Goal: Information Seeking & Learning: Understand process/instructions

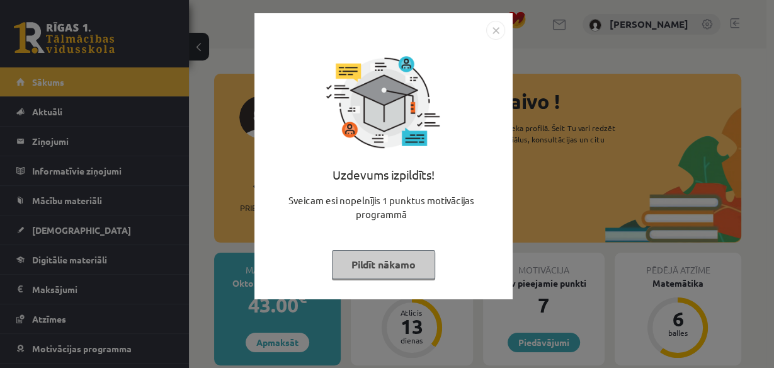
click at [498, 30] on img "Close" at bounding box center [495, 30] width 19 height 19
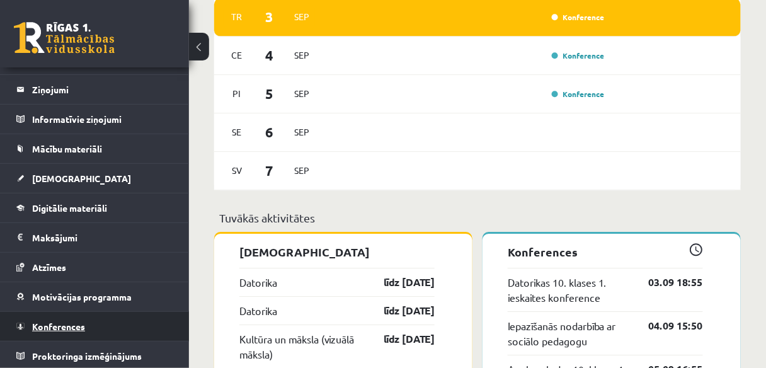
scroll to position [857, 0]
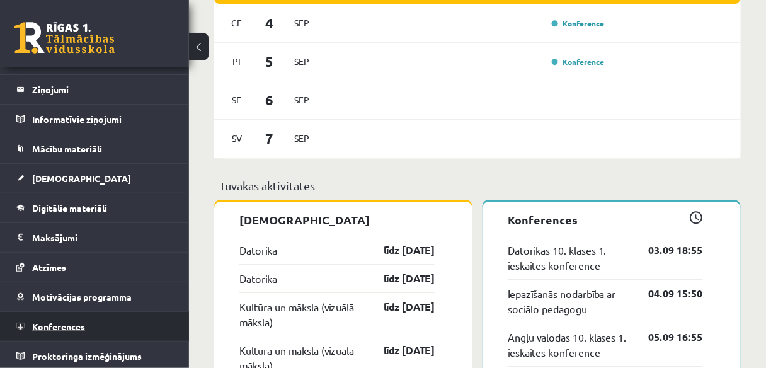
click at [99, 324] on link "Konferences" at bounding box center [94, 326] width 157 height 29
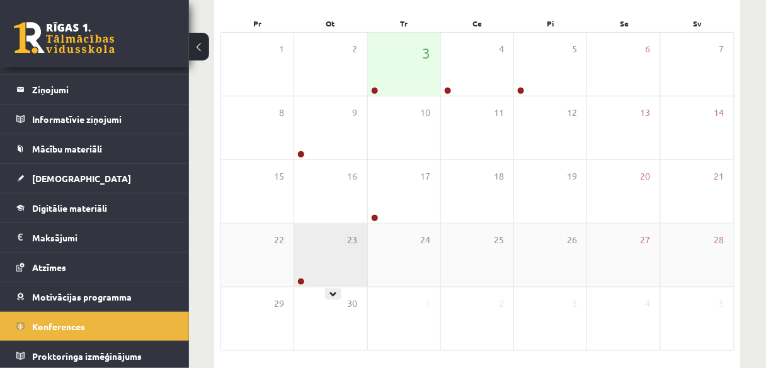
scroll to position [132, 0]
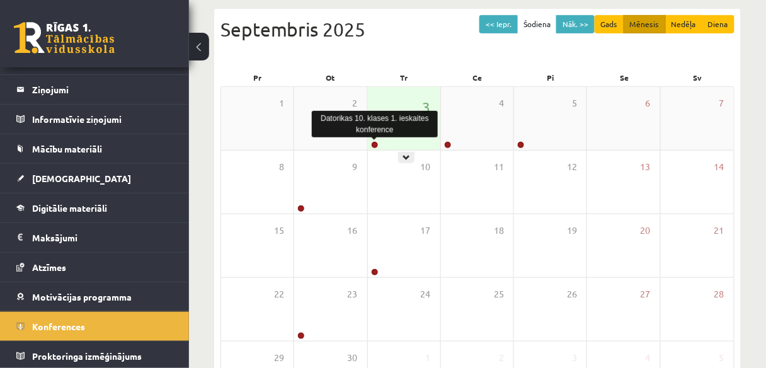
click at [372, 143] on link at bounding box center [375, 145] width 8 height 8
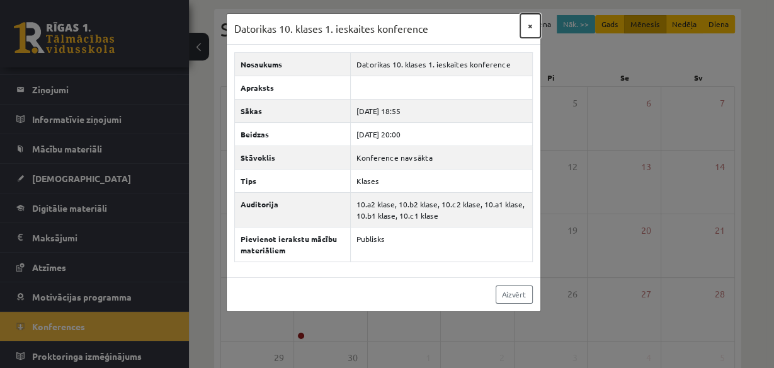
click at [526, 27] on button "×" at bounding box center [531, 26] width 20 height 24
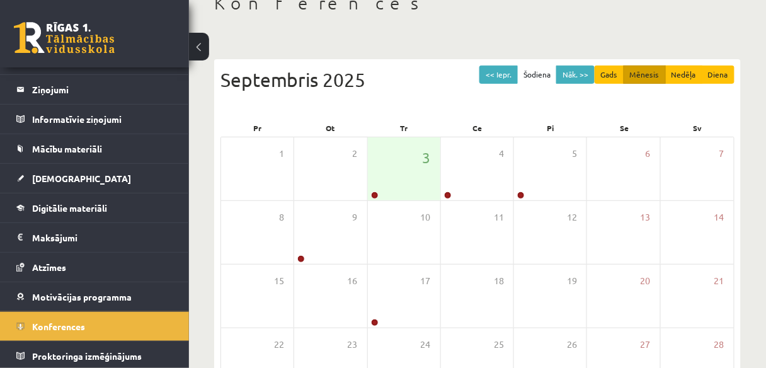
scroll to position [0, 0]
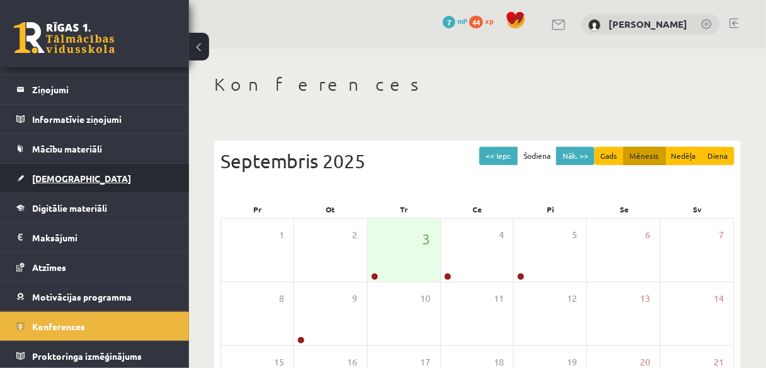
click at [63, 173] on span "[DEMOGRAPHIC_DATA]" at bounding box center [81, 178] width 99 height 11
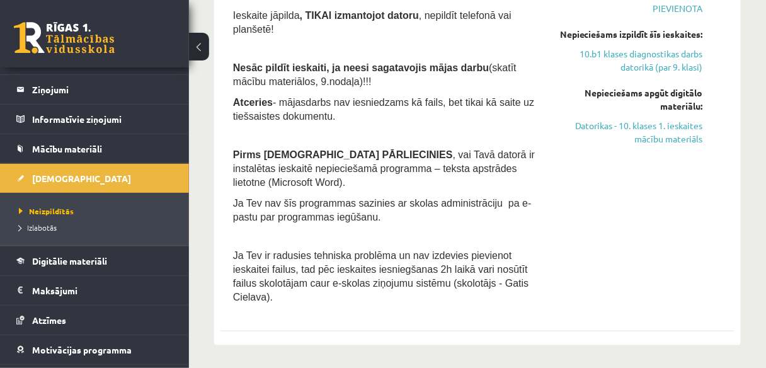
scroll to position [302, 0]
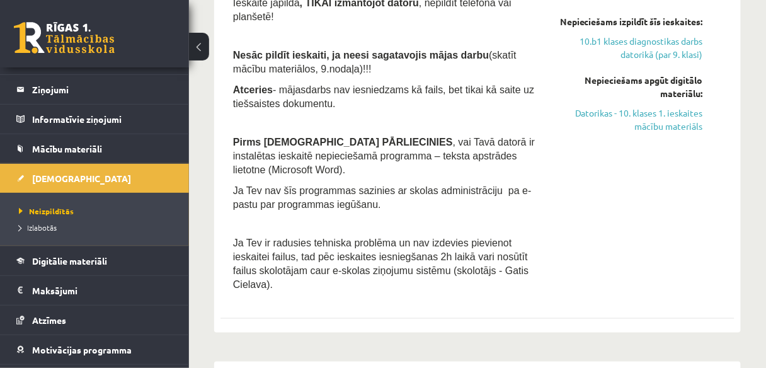
click at [648, 150] on div "2025-09-01 - 2025-09-15 Pievienota Nepieciešams izpildīt šīs ieskaites: 10.b1 k…" at bounding box center [630, 135] width 163 height 326
click at [650, 133] on link "Datorikas - 10. klases 1. ieskaites mācību materiāls" at bounding box center [631, 119] width 144 height 26
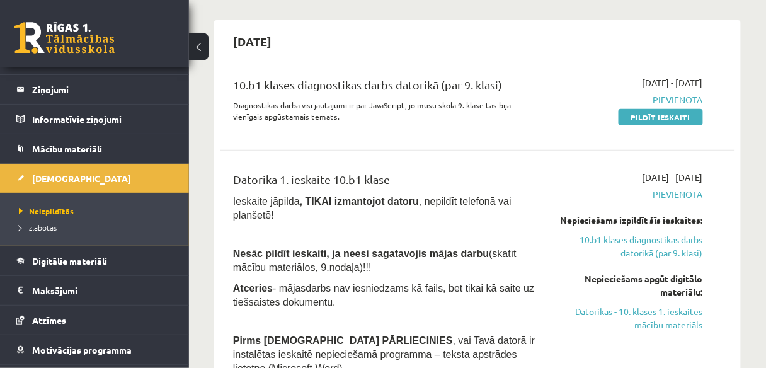
scroll to position [202, 0]
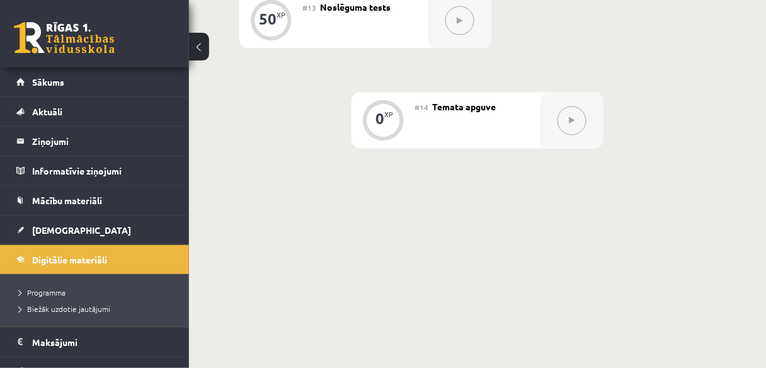
scroll to position [1700, 0]
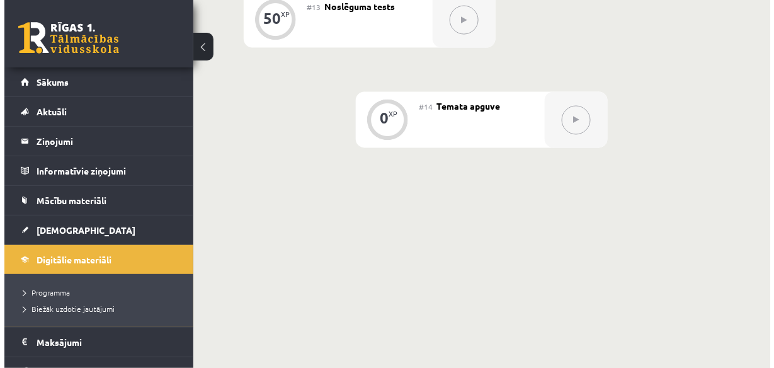
scroll to position [1498, 0]
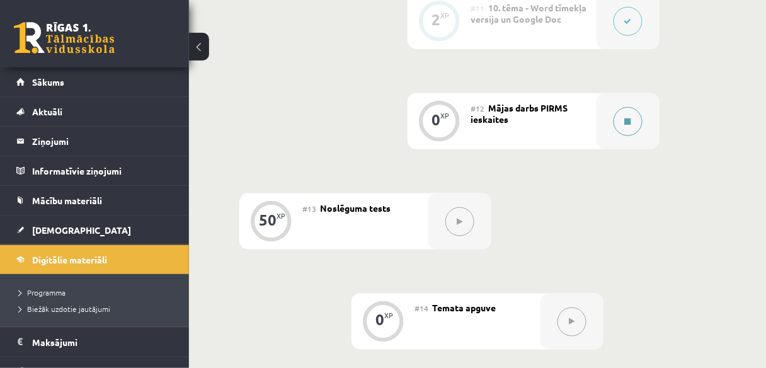
click at [620, 131] on button at bounding box center [628, 121] width 29 height 29
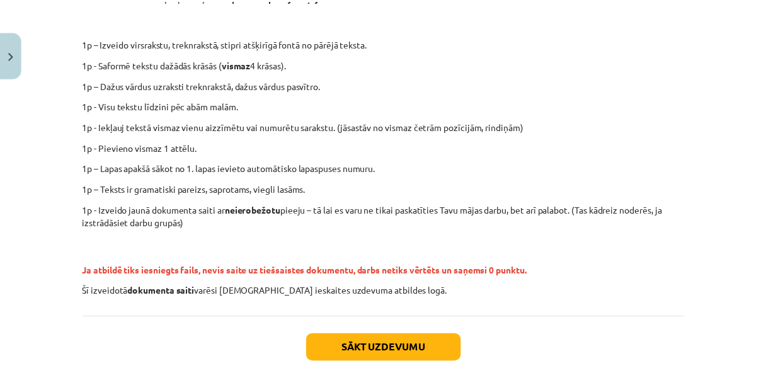
scroll to position [302, 0]
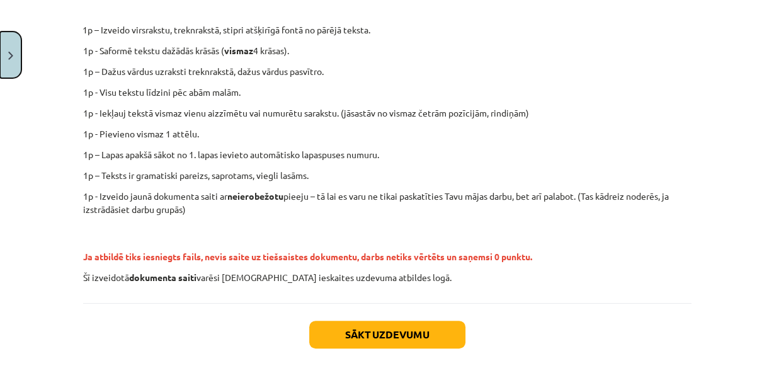
click at [10, 64] on button "Close" at bounding box center [10, 55] width 21 height 47
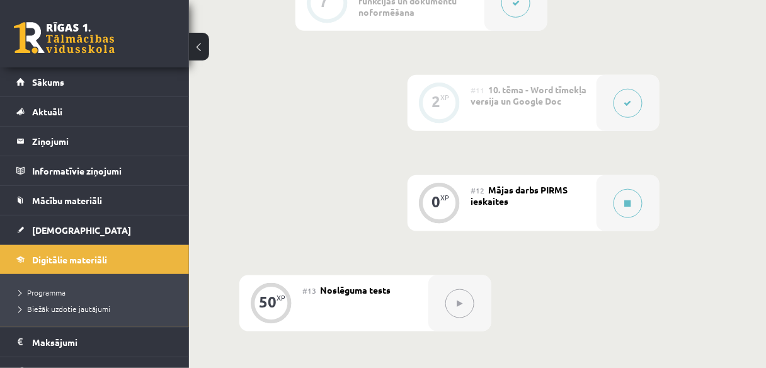
scroll to position [1347, 0]
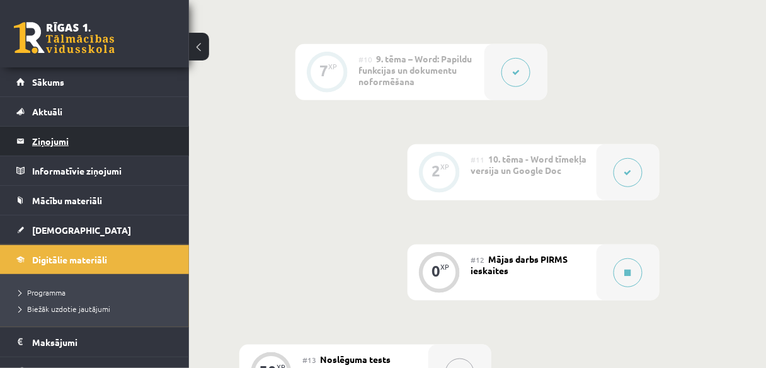
click at [95, 139] on legend "Ziņojumi 0" at bounding box center [102, 141] width 141 height 29
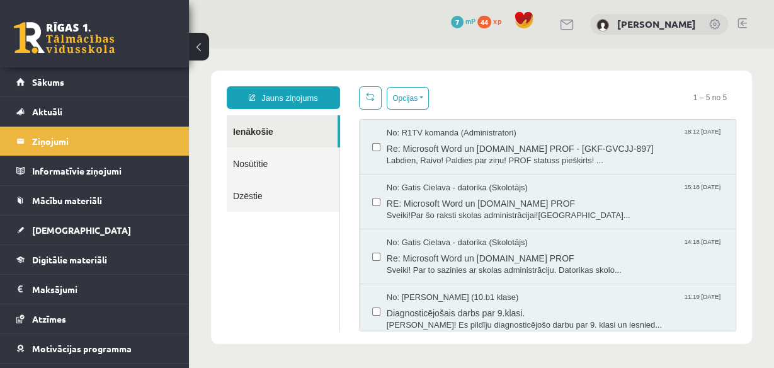
drag, startPoint x: 338, startPoint y: 185, endPoint x: 451, endPoint y: 56, distance: 171.1
click at [451, 56] on body "Jauns ziņojums Ienākošie Nosūtītie Dzēstie ********* ********* ******* Opcijas …" at bounding box center [481, 208] width 585 height 318
click at [555, 145] on span "Re: Microsoft Word un Uzdevumi.lv PROF - [GKF-GVCJJ-897]" at bounding box center [555, 147] width 337 height 16
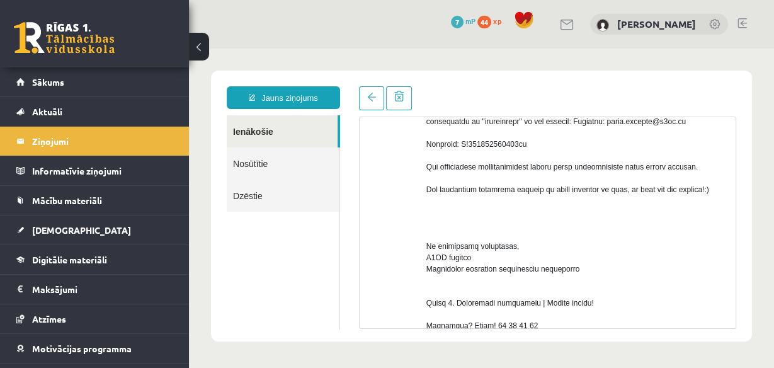
scroll to position [87, 0]
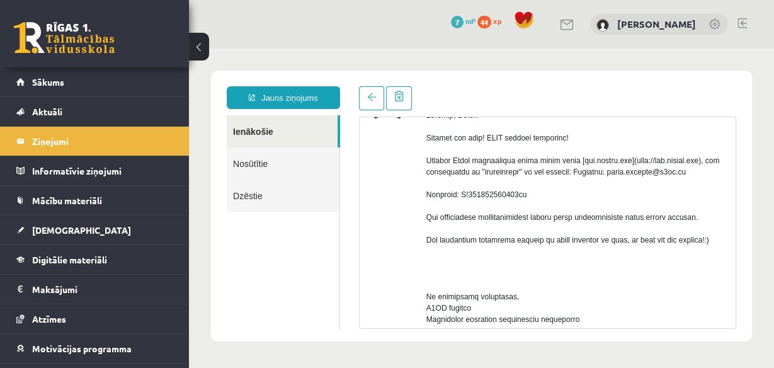
drag, startPoint x: 585, startPoint y: 178, endPoint x: 628, endPoint y: 197, distance: 47.2
drag, startPoint x: 581, startPoint y: 170, endPoint x: 633, endPoint y: 175, distance: 51.9
copy div "www.office.com"
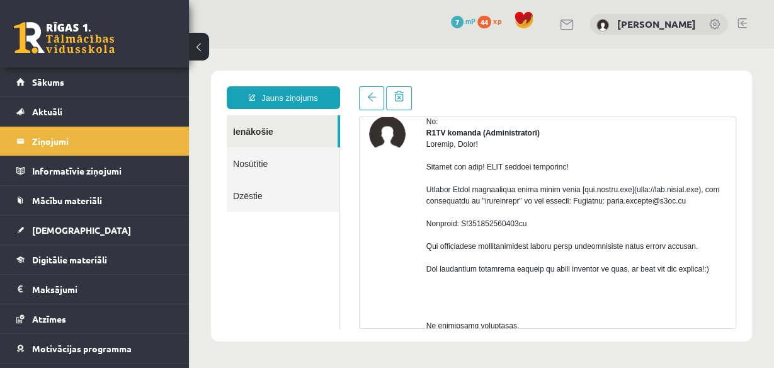
scroll to position [37, 0]
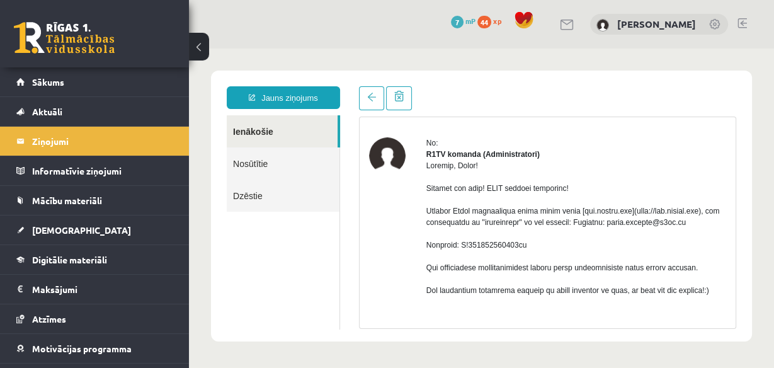
drag, startPoint x: 625, startPoint y: 154, endPoint x: 440, endPoint y: 122, distance: 188.1
drag, startPoint x: 430, startPoint y: 139, endPoint x: 393, endPoint y: 132, distance: 37.2
drag, startPoint x: 583, startPoint y: 222, endPoint x: 633, endPoint y: 224, distance: 49.8
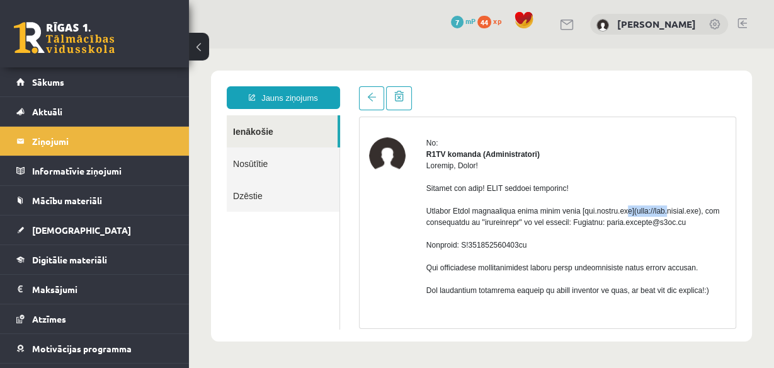
copy div "www.office.com"
drag, startPoint x: 615, startPoint y: 233, endPoint x: 682, endPoint y: 231, distance: 66.8
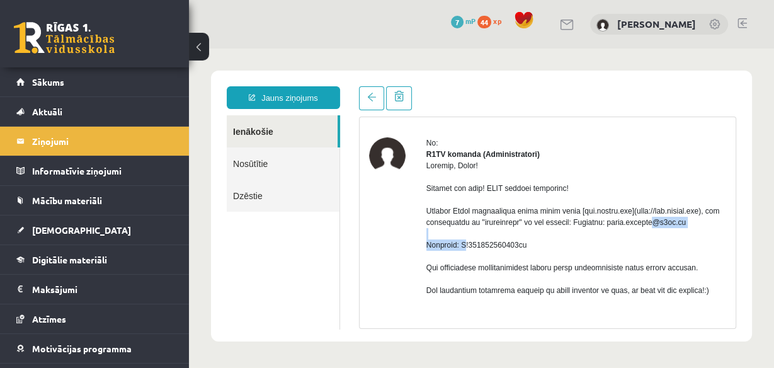
copy div "raivo.jurciks@r1tv.lv"
drag, startPoint x: 463, startPoint y: 256, endPoint x: 524, endPoint y: 257, distance: 61.8
copy div "C!742207013770og"
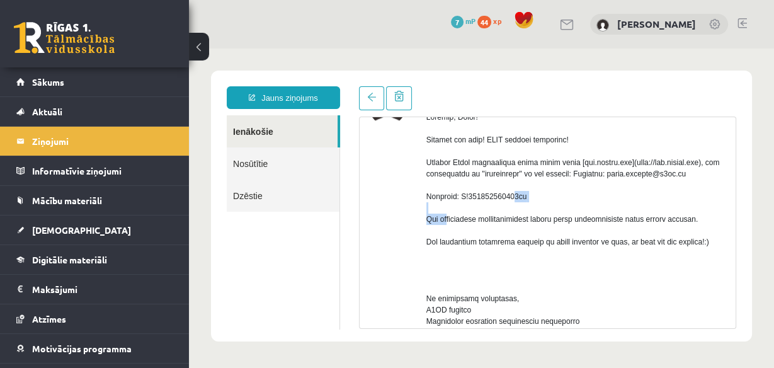
scroll to position [137, 0]
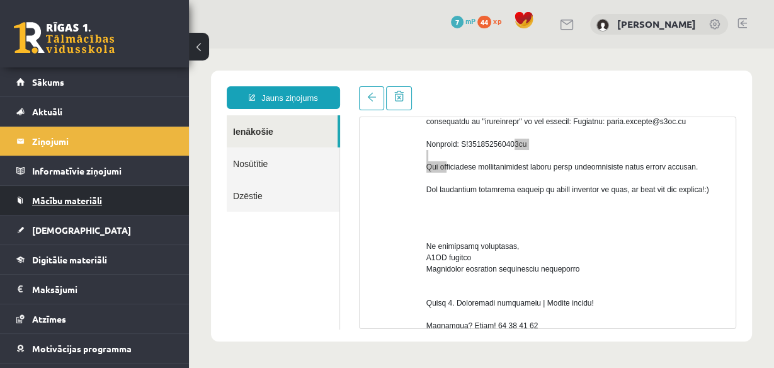
click at [72, 209] on link "Mācību materiāli" at bounding box center [94, 200] width 157 height 29
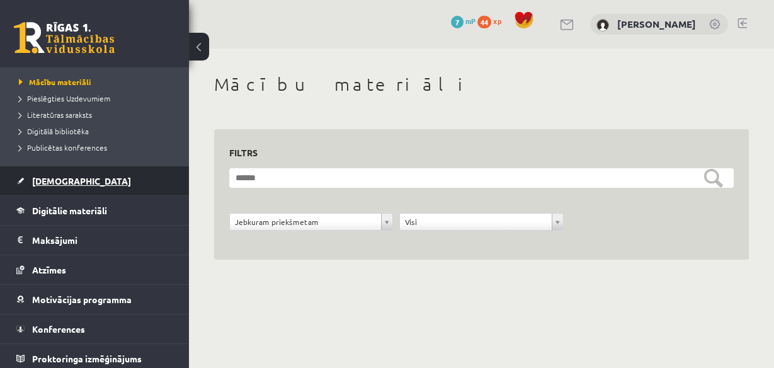
click at [67, 189] on link "[DEMOGRAPHIC_DATA]" at bounding box center [94, 180] width 157 height 29
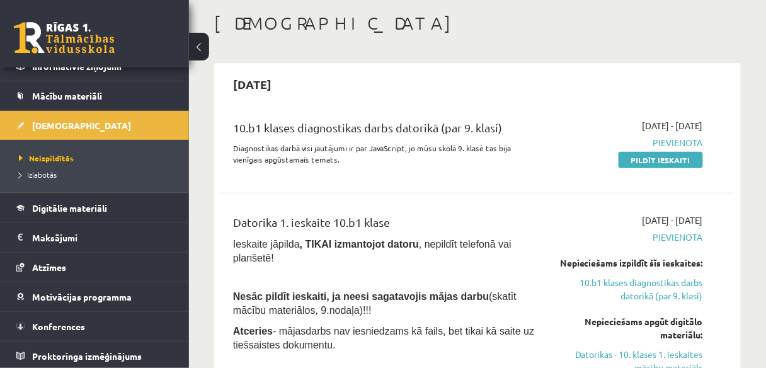
scroll to position [151, 0]
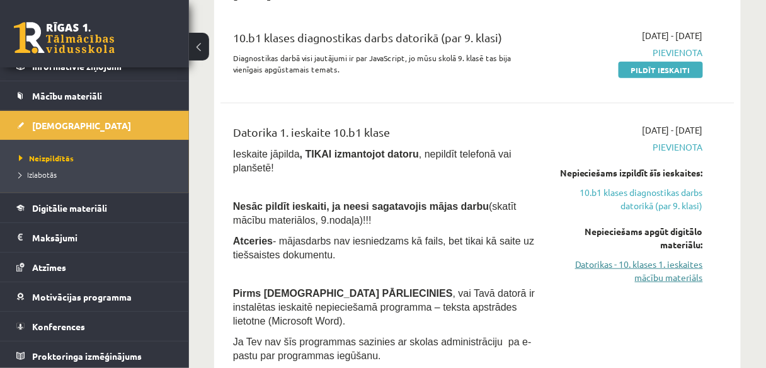
click at [641, 275] on link "Datorikas - 10. klases 1. ieskaites mācību materiāls" at bounding box center [631, 271] width 144 height 26
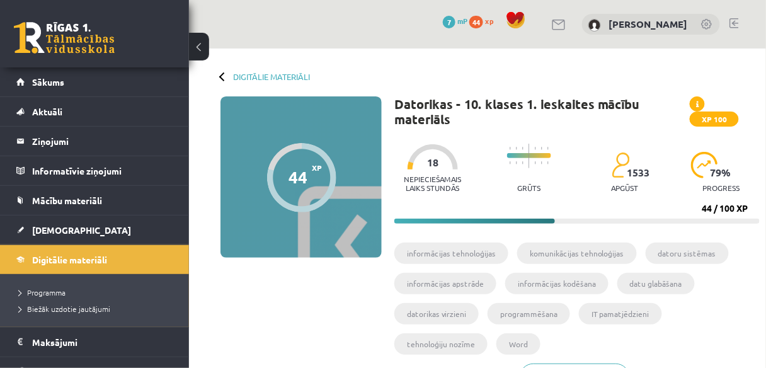
click at [697, 102] on icon at bounding box center [697, 105] width 3 height 8
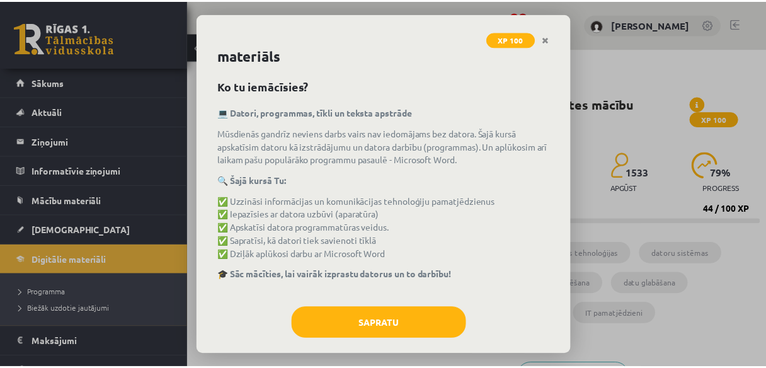
scroll to position [40, 0]
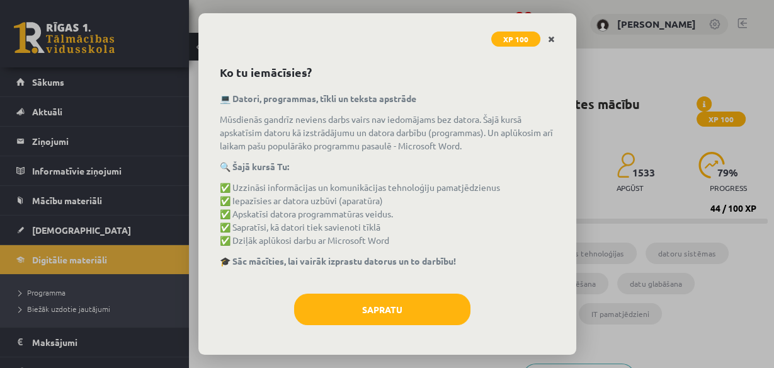
click at [560, 35] on link "Close" at bounding box center [552, 39] width 22 height 25
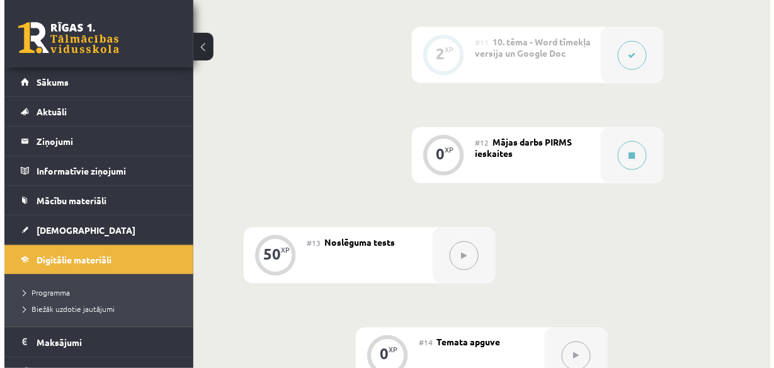
scroll to position [1512, 0]
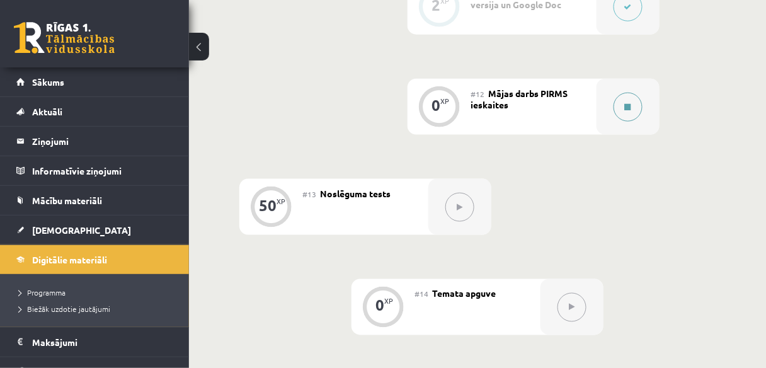
click at [631, 104] on icon at bounding box center [628, 107] width 6 height 8
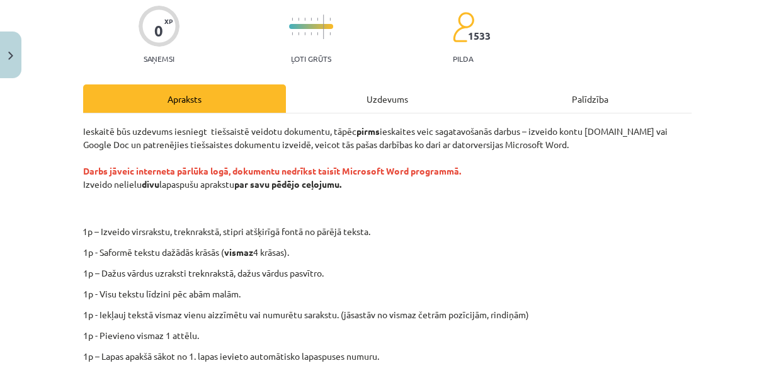
scroll to position [101, 0]
drag, startPoint x: 79, startPoint y: 187, endPoint x: 345, endPoint y: 189, distance: 265.3
click at [345, 189] on p "Ieskaitē būs uzdevums iesniegt tiešsaistē veidotu dokumentu, tāpēc pirms ieskai…" at bounding box center [387, 171] width 609 height 93
copy p "Izveido nelielu divu lapaspušu aprakstu par savu pēdējo ceļojumu."
click at [246, 194] on p "Ieskaitē būs uzdevums iesniegt tiešsaistē veidotu dokumentu, tāpēc pirms ieskai…" at bounding box center [387, 171] width 609 height 93
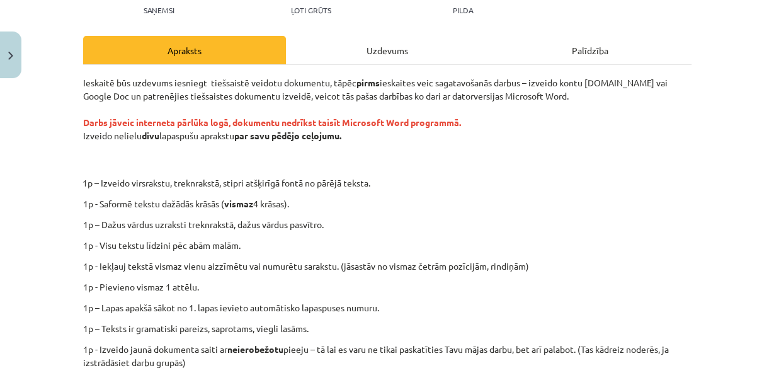
scroll to position [151, 0]
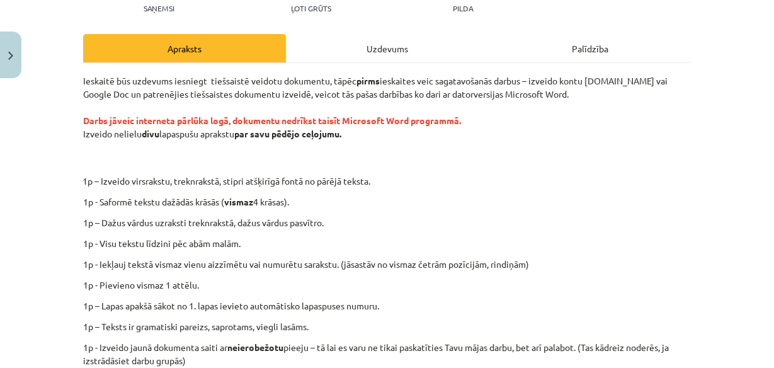
drag, startPoint x: 331, startPoint y: 255, endPoint x: 498, endPoint y: 209, distance: 174.0
drag, startPoint x: 498, startPoint y: 209, endPoint x: 419, endPoint y: 202, distance: 79.6
click at [419, 202] on p "1p - Saformē tekstu dažādās krāsās ( vismaz 4 krāsas)." at bounding box center [387, 201] width 609 height 13
drag, startPoint x: 369, startPoint y: 122, endPoint x: 627, endPoint y: 179, distance: 263.9
drag, startPoint x: 627, startPoint y: 179, endPoint x: 395, endPoint y: 154, distance: 233.3
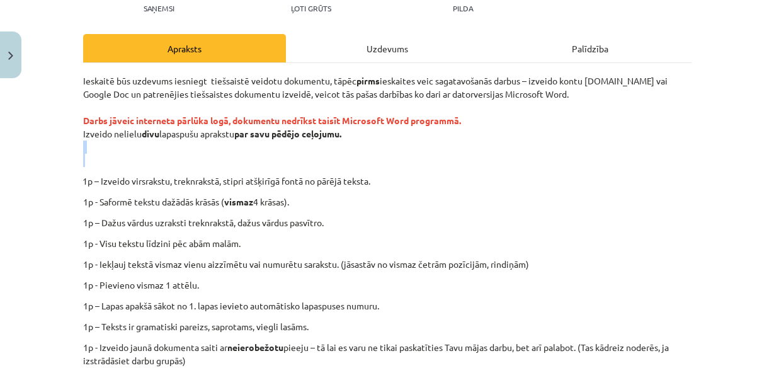
click at [395, 154] on p "Ieskaitē būs uzdevums iesniegt tiešsaistē veidotu dokumentu, tāpēc pirms ieskai…" at bounding box center [387, 120] width 609 height 93
click at [219, 101] on p "Ieskaitē būs uzdevums iesniegt tiešsaistē veidotu dokumentu, tāpēc pirms ieskai…" at bounding box center [387, 120] width 609 height 93
drag, startPoint x: 431, startPoint y: 113, endPoint x: 549, endPoint y: 143, distance: 122.1
drag, startPoint x: 549, startPoint y: 143, endPoint x: 434, endPoint y: 150, distance: 115.5
click at [434, 150] on p "Ieskaitē būs uzdevums iesniegt tiešsaistē veidotu dokumentu, tāpēc pirms ieskai…" at bounding box center [387, 120] width 609 height 93
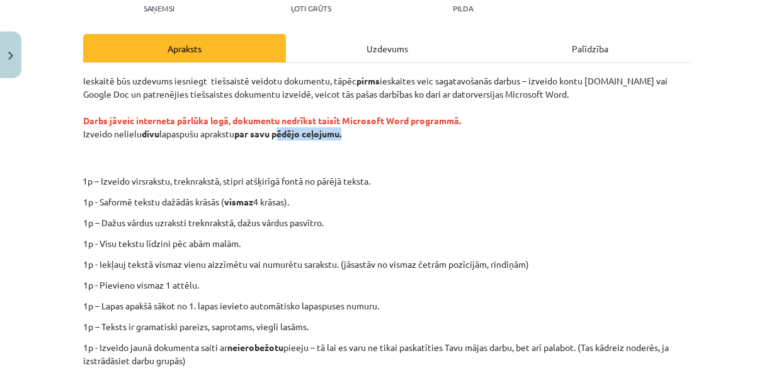
drag, startPoint x: 275, startPoint y: 135, endPoint x: 342, endPoint y: 134, distance: 66.8
click at [342, 134] on strong "par savu pēdējo ceļojumu." at bounding box center [287, 133] width 107 height 11
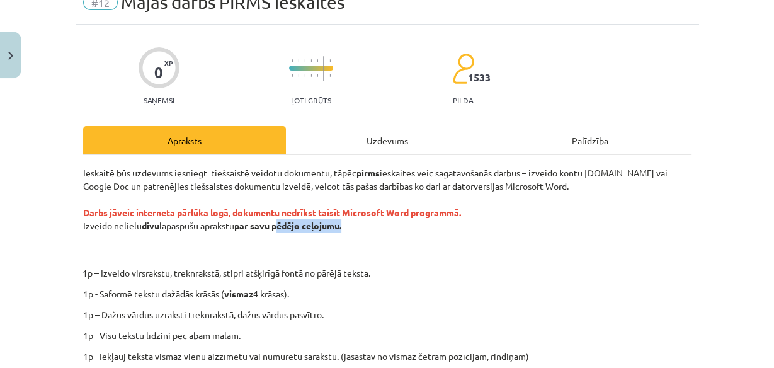
scroll to position [101, 0]
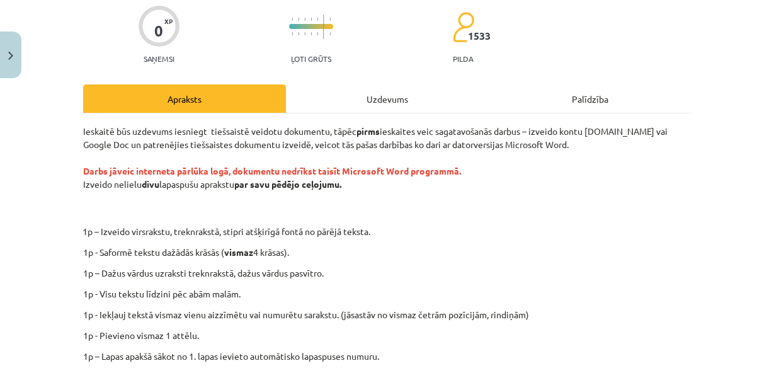
click at [457, 178] on p "Ieskaitē būs uzdevums iesniegt tiešsaistē veidotu dokumentu, tāpēc pirms ieskai…" at bounding box center [387, 171] width 609 height 93
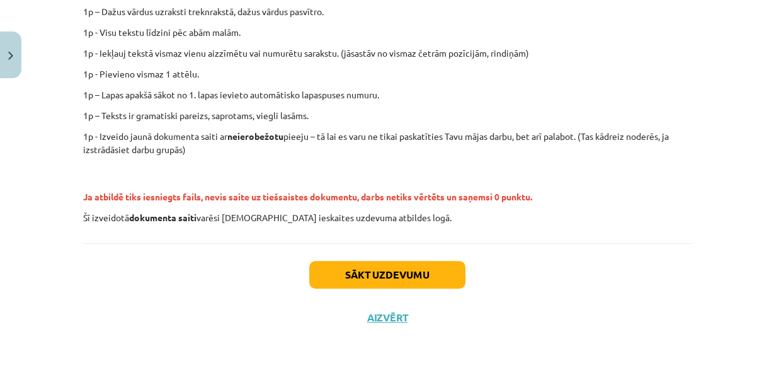
scroll to position [364, 0]
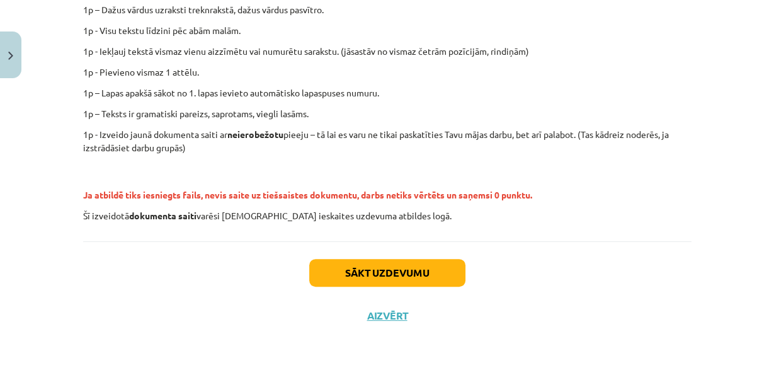
click at [281, 154] on div "Ieskaitē būs uzdevums iesniegt tiešsaistē veidotu dokumentu, tāpēc pirms ieskai…" at bounding box center [387, 41] width 609 height 361
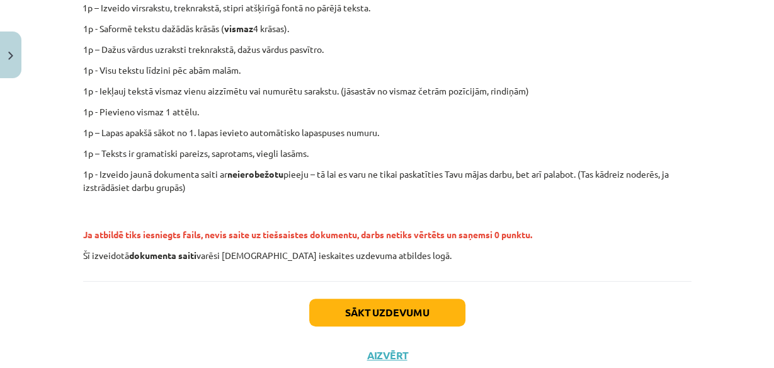
scroll to position [263, 0]
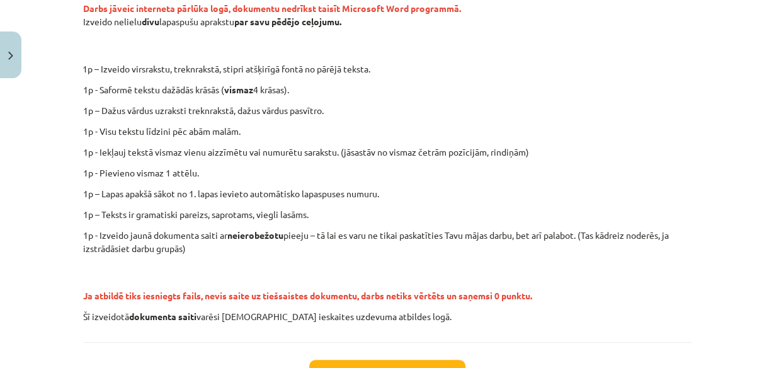
click at [279, 113] on p "1p – Dažus vārdus uzraksti treknrakstā, dažus vārdus pasvītro." at bounding box center [387, 110] width 609 height 13
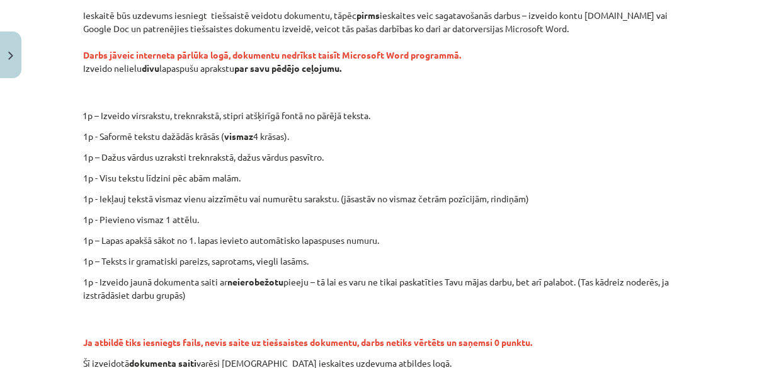
scroll to position [163, 0]
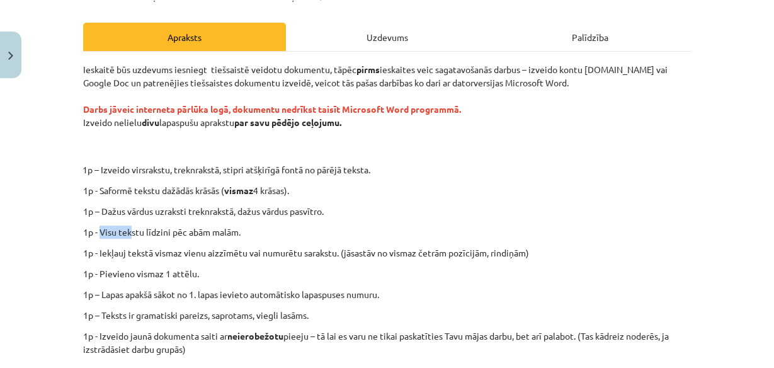
drag, startPoint x: 96, startPoint y: 233, endPoint x: 126, endPoint y: 233, distance: 30.2
click at [126, 233] on p "1p - Visu tekstu līdzini pēc abām malām." at bounding box center [387, 232] width 609 height 13
click at [168, 245] on div "Ieskaitē būs uzdevums iesniegt tiešsaistē veidotu dokumentu, tāpēc pirms ieskai…" at bounding box center [387, 243] width 609 height 361
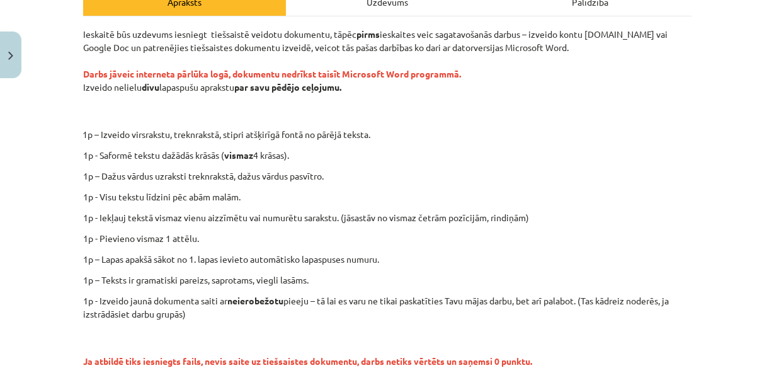
scroll to position [213, 0]
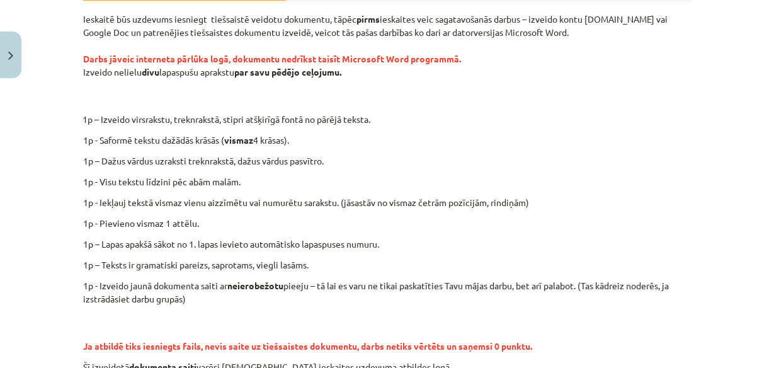
drag, startPoint x: 78, startPoint y: 72, endPoint x: 350, endPoint y: 71, distance: 272.2
click at [350, 71] on div "0 XP Saņemsi Ļoti grūts 1533 pilda Apraksts Uzdevums Palīdzība Ieskaitē būs uzd…" at bounding box center [388, 180] width 624 height 618
copy p "Izveido nelielu divu lapaspušu aprakstu par savu pēdējo ceļojumu."
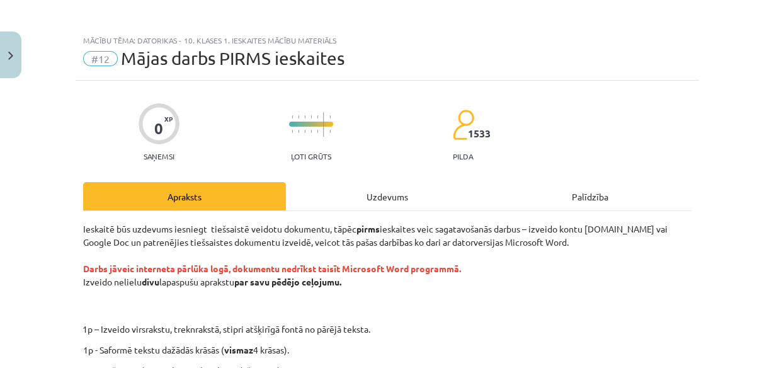
scroll to position [0, 0]
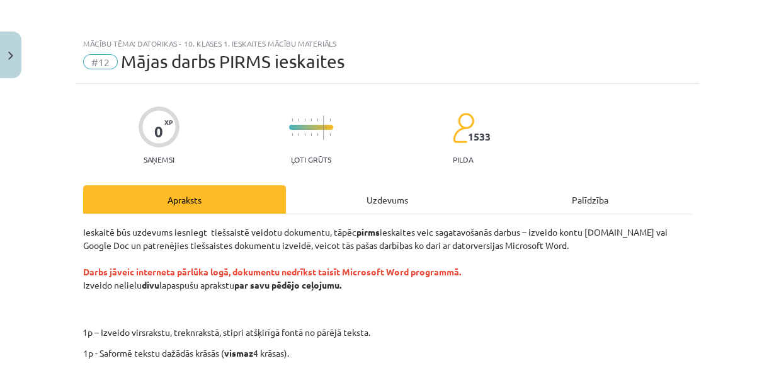
click at [407, 290] on p "Ieskaitē būs uzdevums iesniegt tiešsaistē veidotu dokumentu, tāpēc pirms ieskai…" at bounding box center [387, 272] width 609 height 93
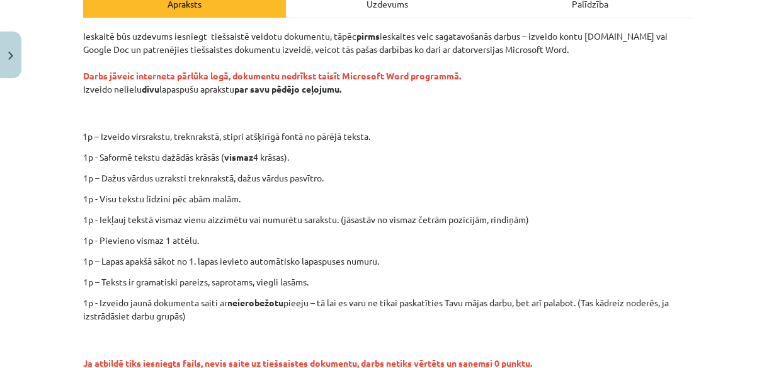
scroll to position [202, 0]
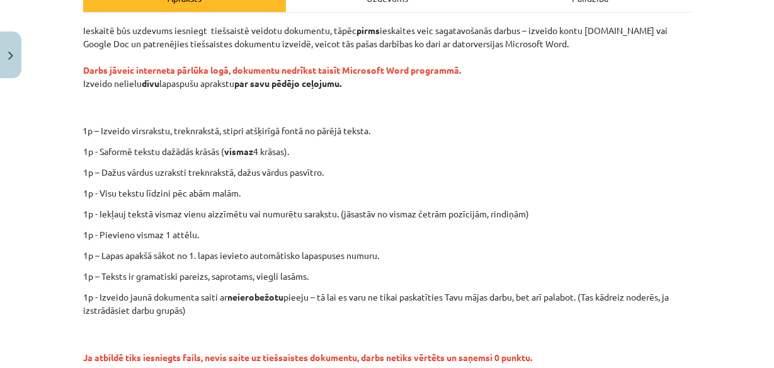
click at [347, 113] on p "Ieskaitē būs uzdevums iesniegt tiešsaistē veidotu dokumentu, tāpēc pirms ieskai…" at bounding box center [387, 70] width 609 height 93
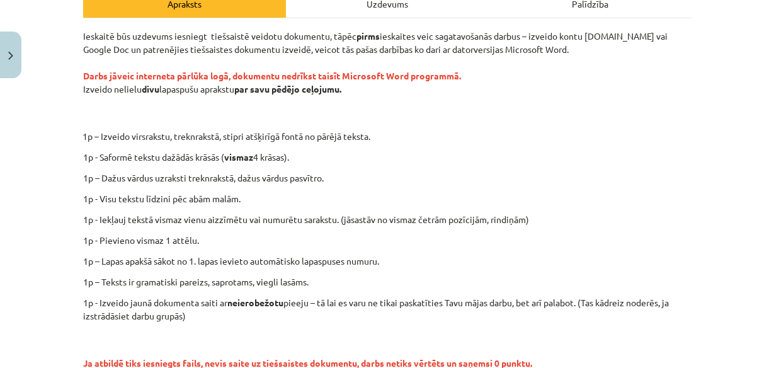
scroll to position [112, 0]
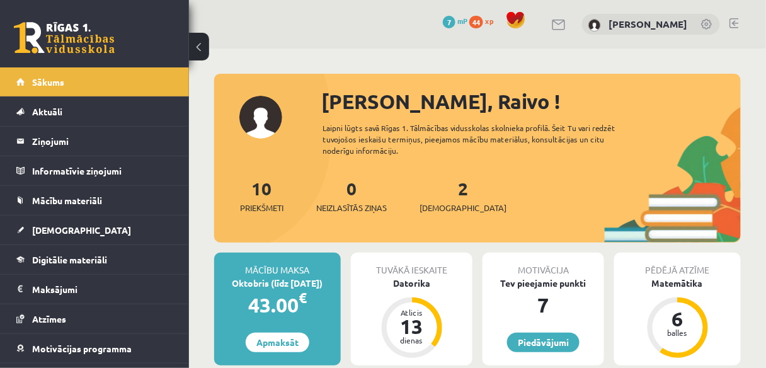
click at [677, 16] on div "[PERSON_NAME]" at bounding box center [651, 24] width 138 height 21
click at [674, 24] on link "[PERSON_NAME]" at bounding box center [648, 24] width 79 height 13
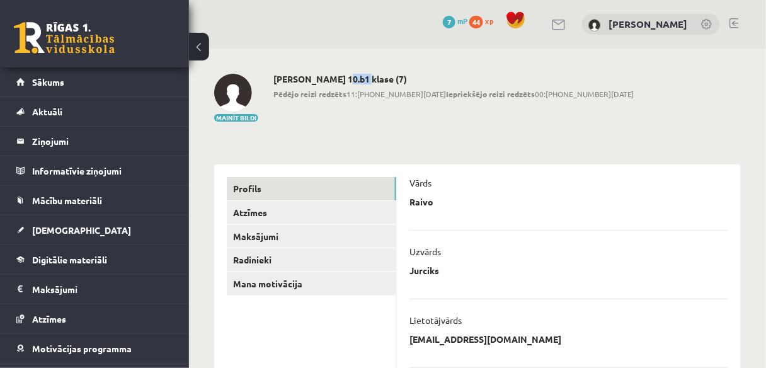
drag, startPoint x: 331, startPoint y: 78, endPoint x: 350, endPoint y: 81, distance: 19.2
click at [350, 81] on h2 "[PERSON_NAME] 10.b1 klase (7)" at bounding box center [453, 79] width 361 height 11
copy h2 "10.b1"
